Goal: Find contact information: Find contact information

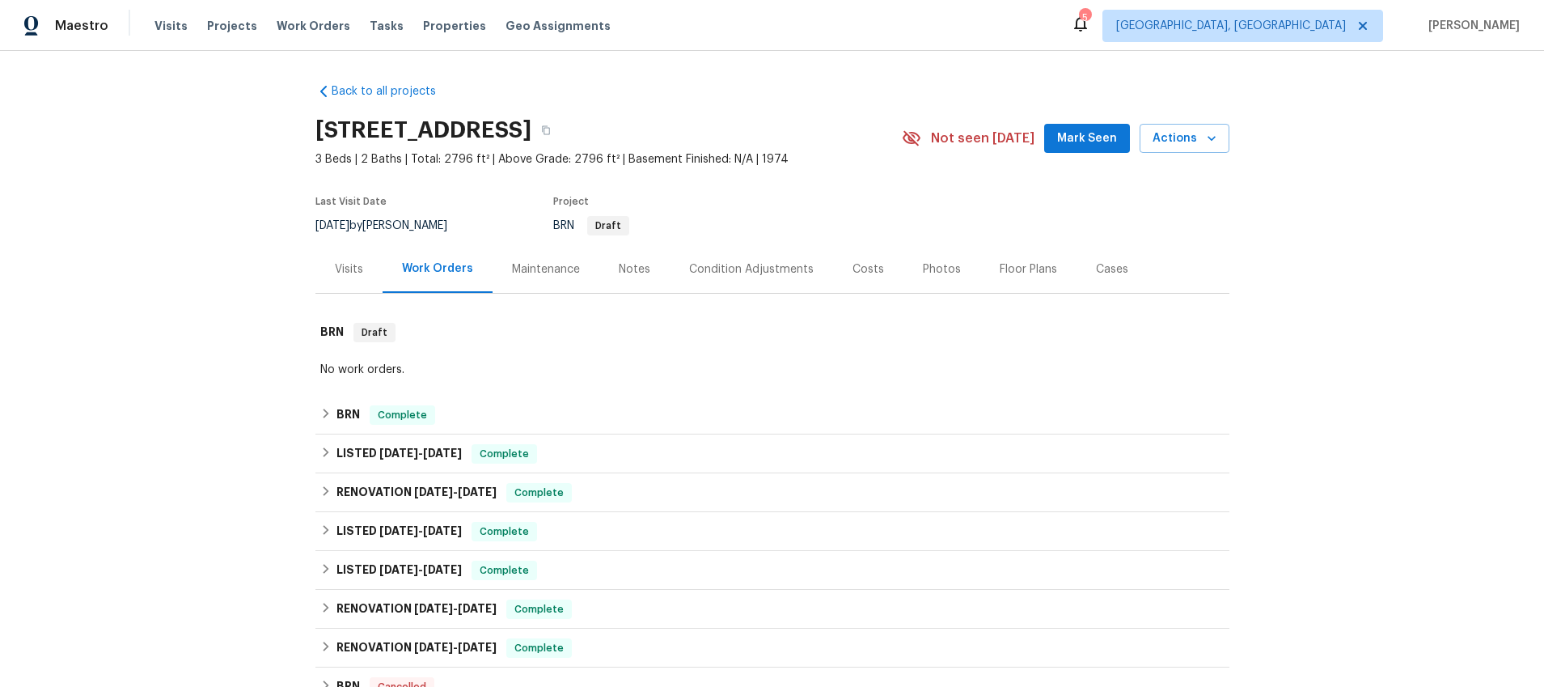
click at [348, 275] on div "Visits" at bounding box center [349, 269] width 28 height 16
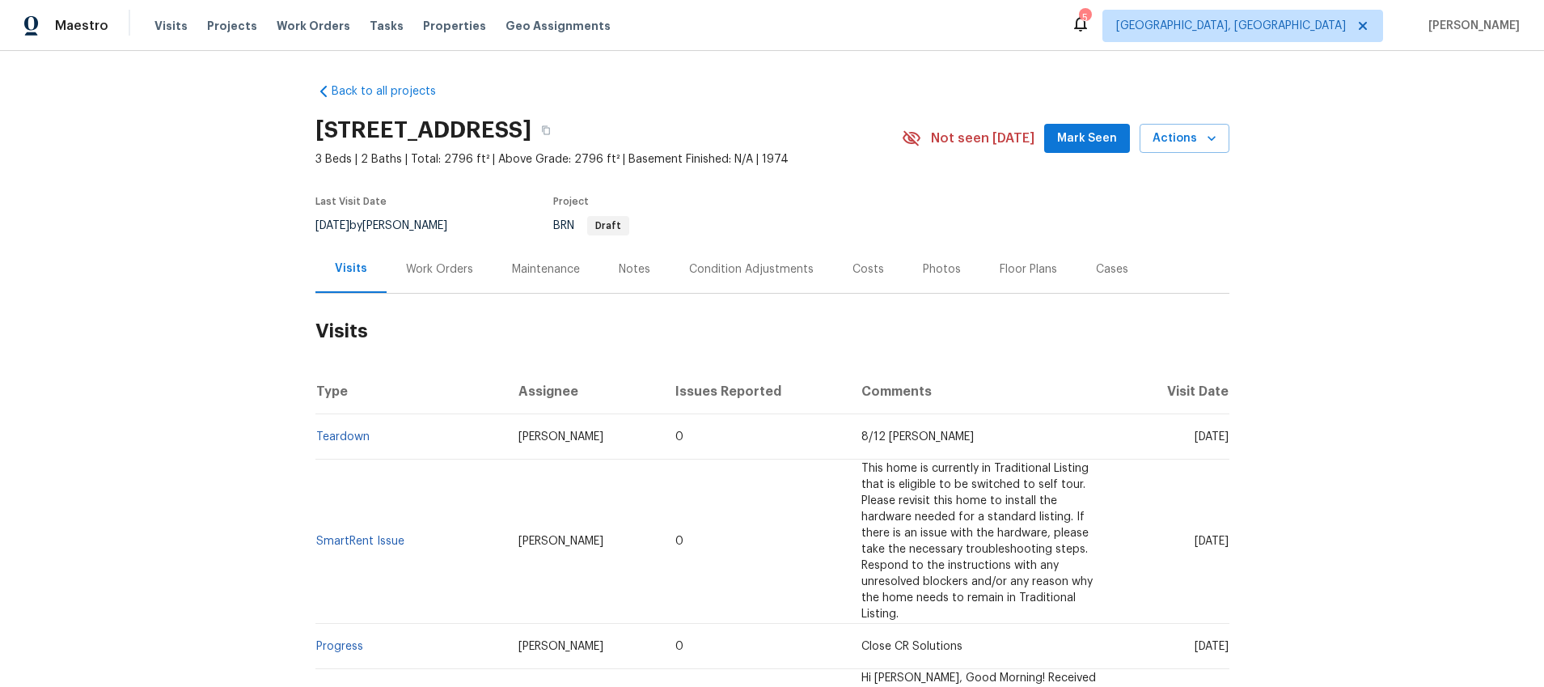
click at [417, 269] on div "Work Orders" at bounding box center [439, 269] width 67 height 16
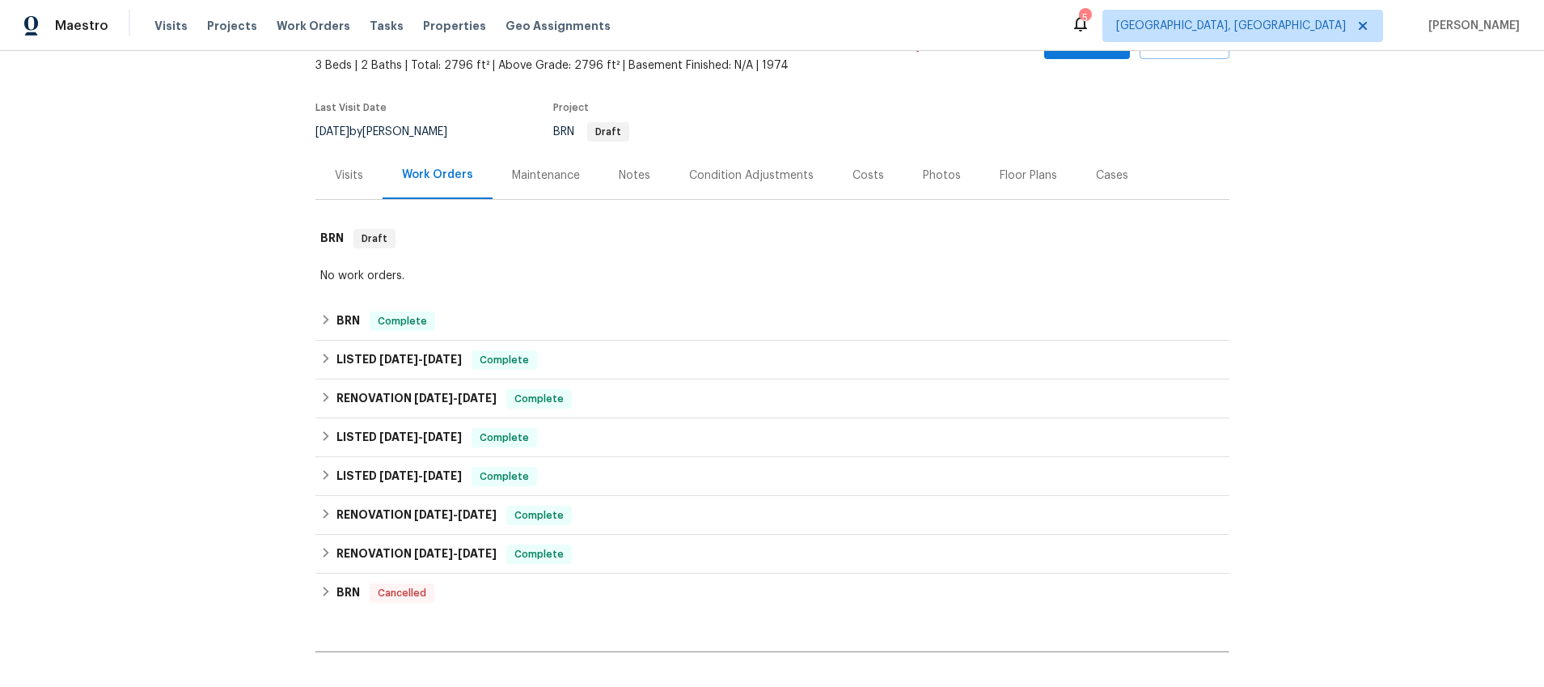
scroll to position [201, 0]
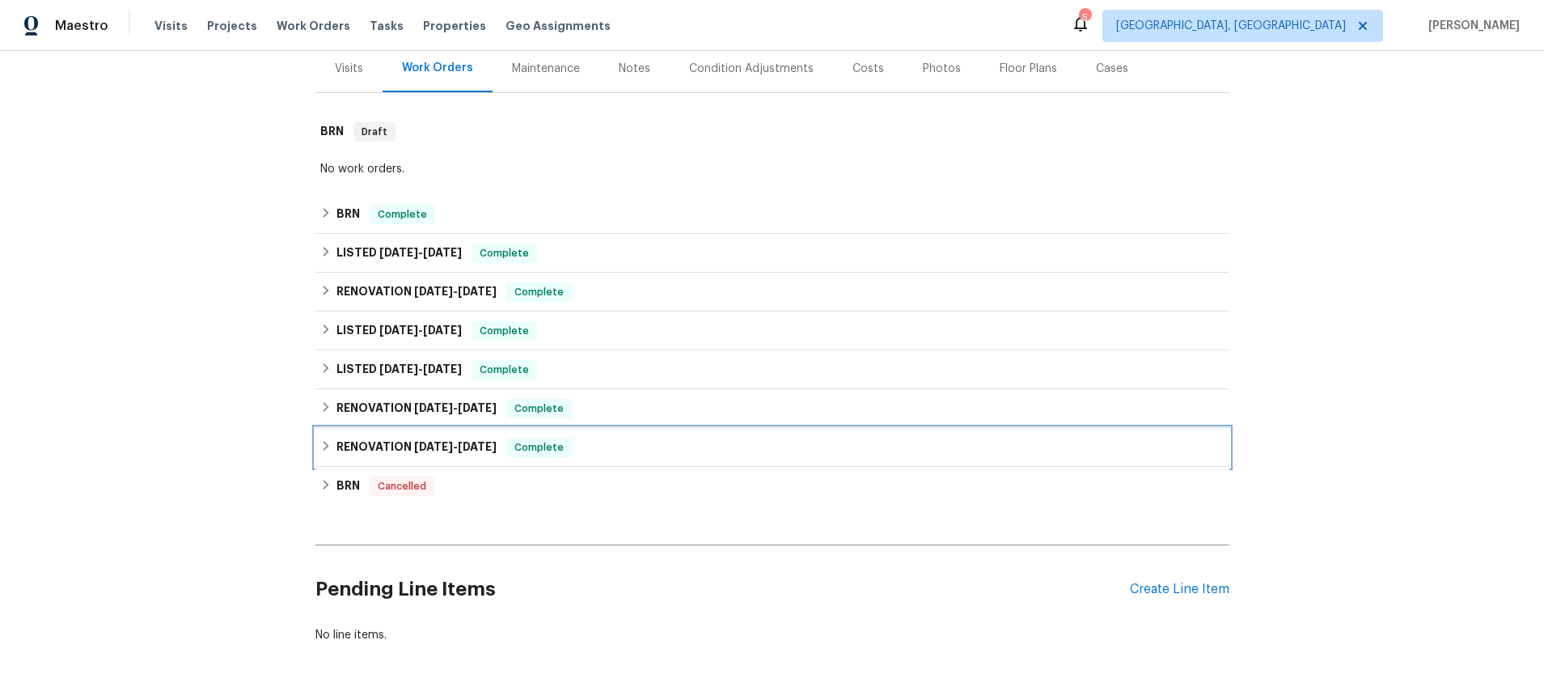
click at [324, 445] on icon at bounding box center [325, 445] width 11 height 11
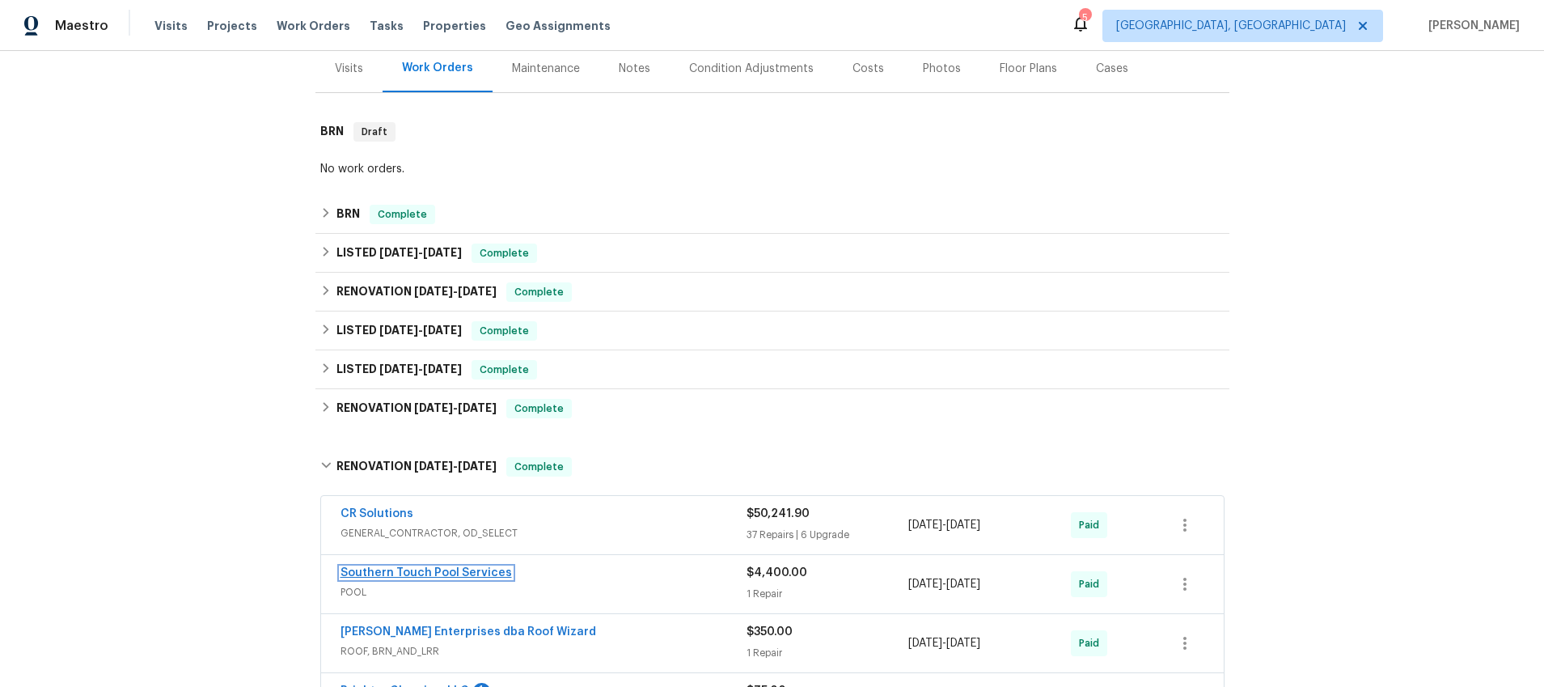
click at [354, 573] on link "Southern Touch Pool Services" at bounding box center [425, 572] width 171 height 11
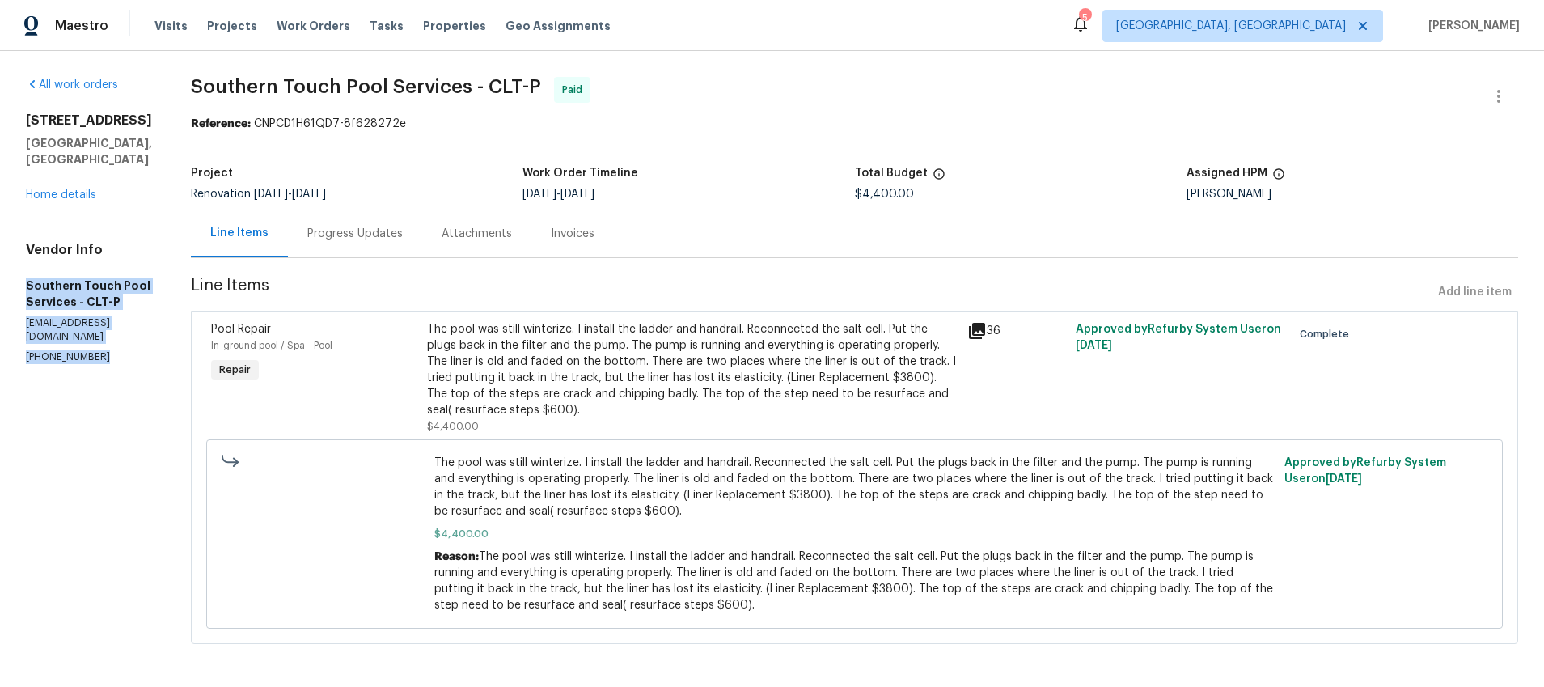
drag, startPoint x: 113, startPoint y: 331, endPoint x: 24, endPoint y: 273, distance: 105.9
click at [24, 273] on div "All work orders [STREET_ADDRESS] Home details Vendor Info Southern Touch Pool S…" at bounding box center [772, 370] width 1544 height 638
copy div "Southern Touch Pool Services - CLT-P [EMAIL_ADDRESS][DOMAIN_NAME] [PHONE_NUMBER]"
